Goal: Task Accomplishment & Management: Complete application form

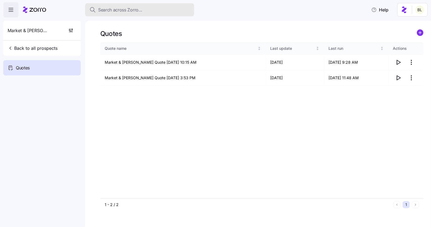
click at [129, 8] on span "Search across Zorro..." at bounding box center [120, 10] width 44 height 7
click at [132, 8] on span "Search across Zorro..." at bounding box center [120, 10] width 44 height 7
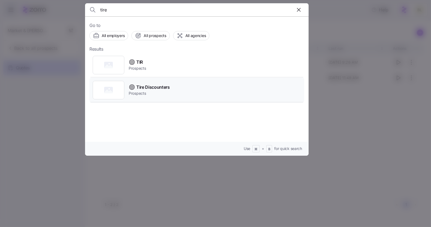
type input "tire"
click at [151, 85] on span "Tire Discounters" at bounding box center [152, 87] width 33 height 7
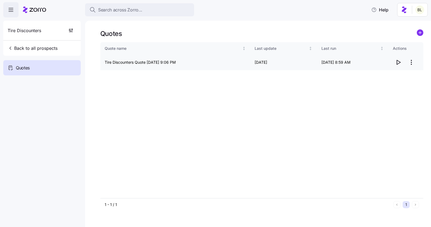
click at [397, 62] on icon "button" at bounding box center [399, 62] width 4 height 4
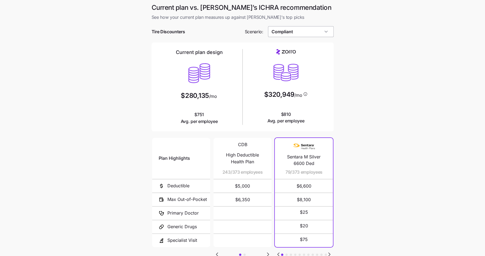
click at [304, 29] on input "Compliant" at bounding box center [301, 31] width 66 height 11
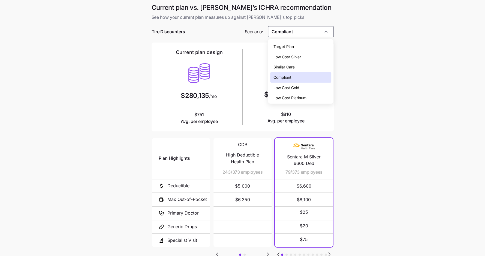
click at [304, 56] on div "Low Cost Silver" at bounding box center [300, 57] width 61 height 10
type input "Low Cost Silver"
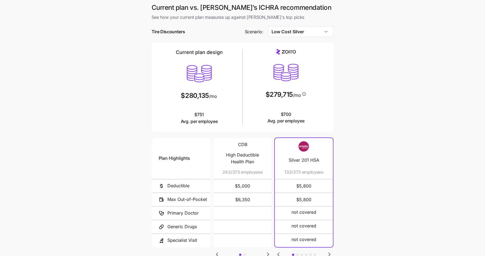
scroll to position [41, 0]
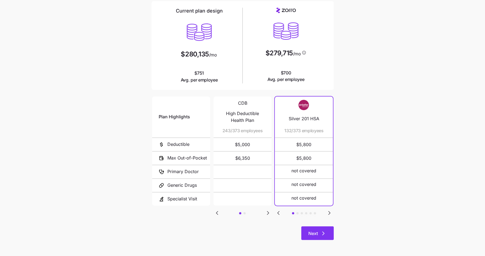
click at [321, 230] on icon "button" at bounding box center [323, 233] width 7 height 7
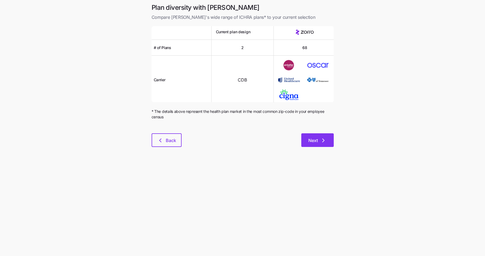
click at [322, 133] on button "Next" at bounding box center [317, 140] width 32 height 14
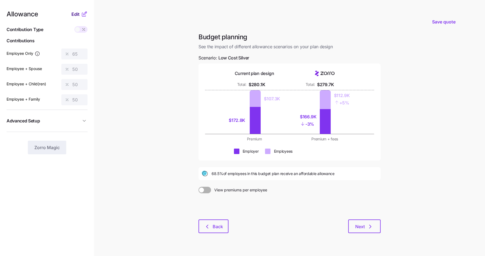
click at [75, 11] on nav "Allowance Edit Contribution Type Use classes Contributions Employee Only 65 Emp…" at bounding box center [47, 134] width 94 height 268
click at [77, 13] on span "Edit" at bounding box center [75, 14] width 8 height 7
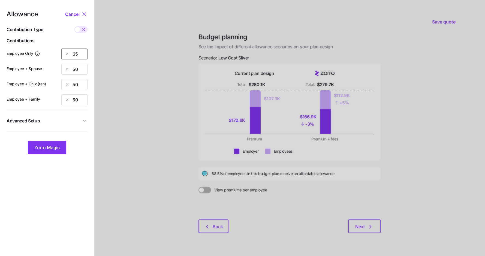
click at [76, 53] on input "65" at bounding box center [74, 53] width 26 height 11
type input "67"
type input "52"
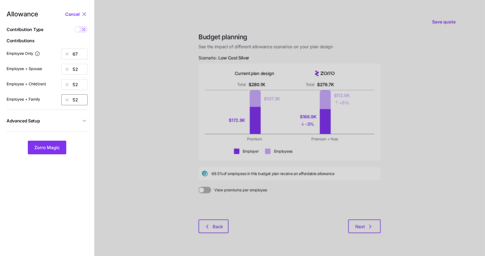
type input "52"
click at [49, 121] on span "Advanced Setup" at bounding box center [44, 120] width 74 height 7
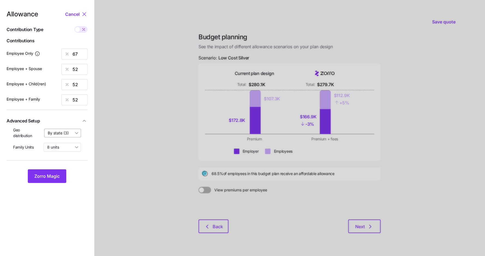
click at [60, 133] on input "By state (3)" at bounding box center [62, 133] width 37 height 9
click at [62, 164] on span "By state (3)" at bounding box center [59, 165] width 21 height 6
click at [59, 172] on button "Zorro Magic" at bounding box center [47, 176] width 38 height 14
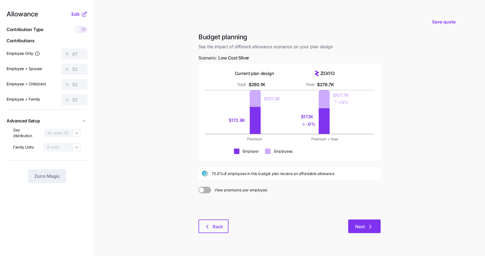
click at [368, 227] on icon "button" at bounding box center [370, 226] width 7 height 7
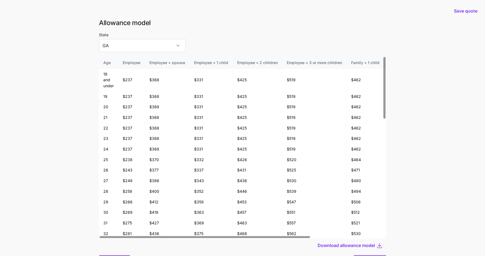
scroll to position [29, 0]
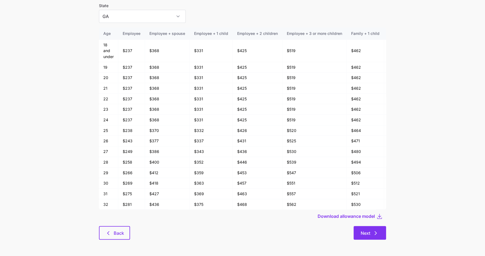
click at [373, 231] on icon "button" at bounding box center [375, 233] width 7 height 7
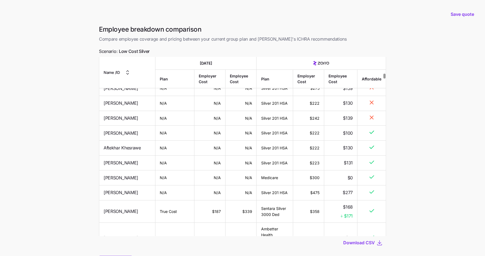
scroll to position [1622, 0]
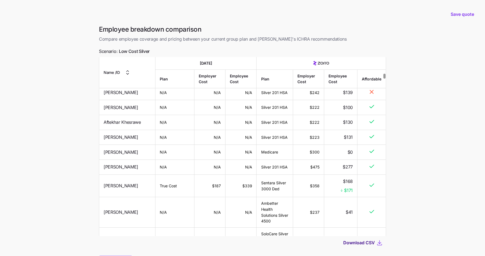
click at [361, 241] on span "Download CSV" at bounding box center [359, 242] width 32 height 7
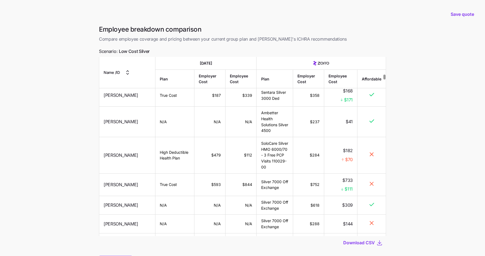
scroll to position [30, 0]
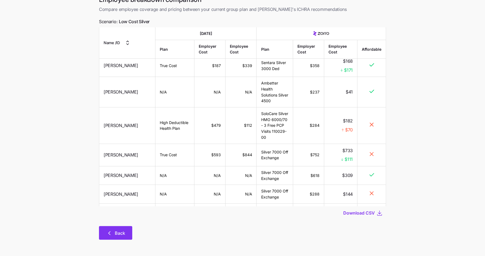
click at [120, 231] on span "Back" at bounding box center [120, 233] width 10 height 7
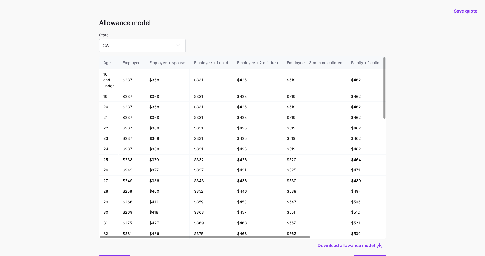
scroll to position [29, 0]
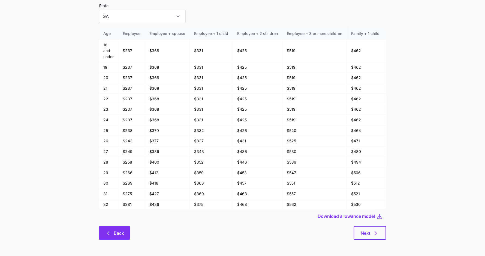
click at [111, 232] on icon "button" at bounding box center [108, 233] width 7 height 7
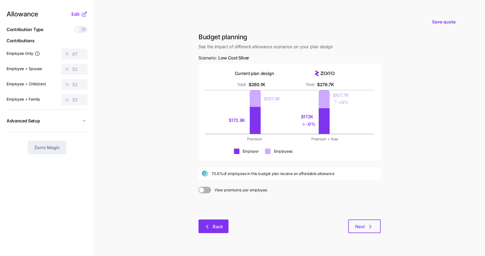
click at [211, 226] on span "Back" at bounding box center [213, 226] width 16 height 7
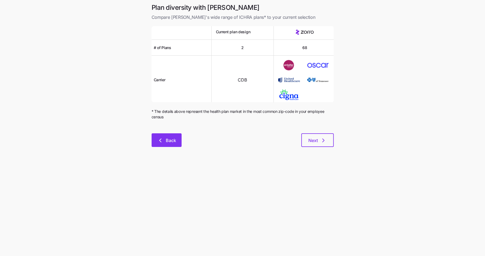
click at [163, 139] on icon "button" at bounding box center [160, 140] width 7 height 7
